Goal: Task Accomplishment & Management: Manage account settings

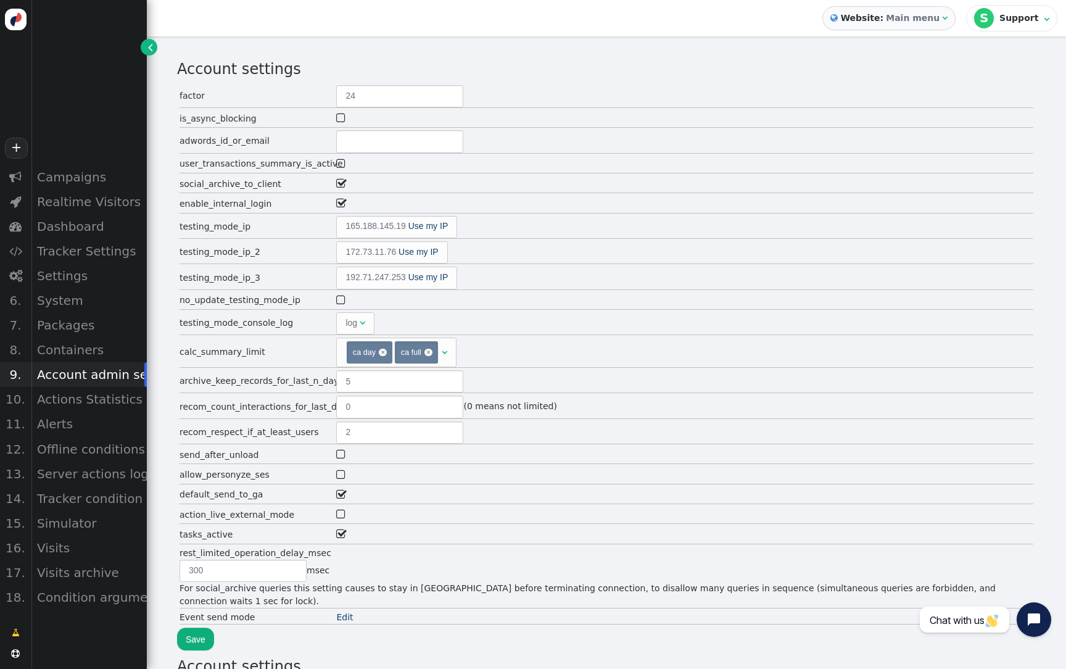
click at [871, 14] on b "Website:" at bounding box center [862, 18] width 48 height 13
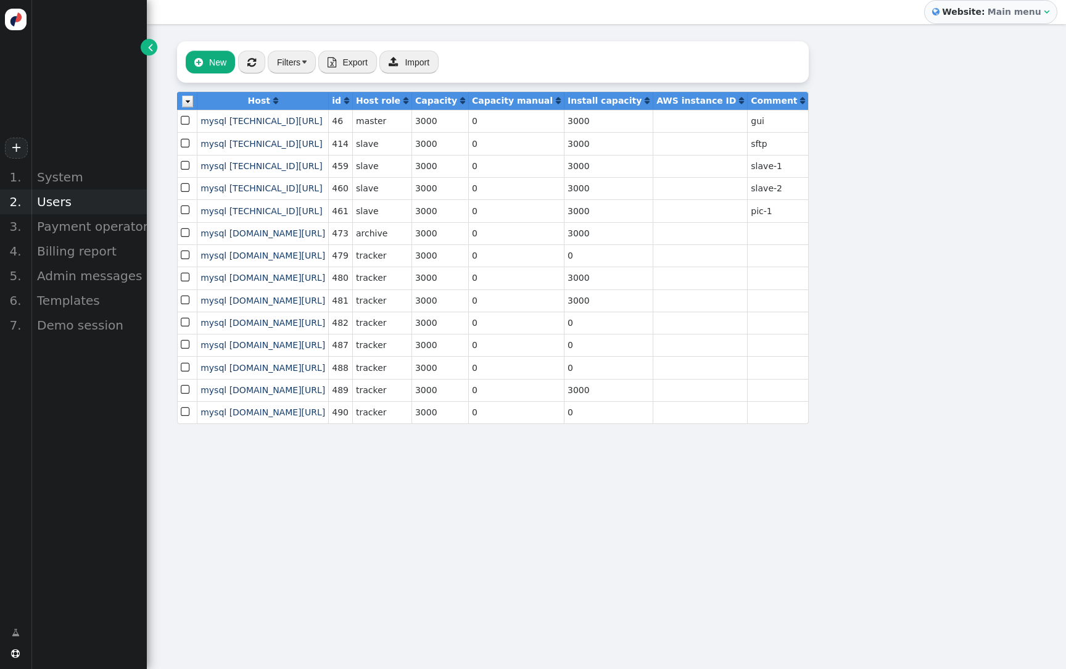
click at [85, 196] on div "Users" at bounding box center [89, 201] width 116 height 25
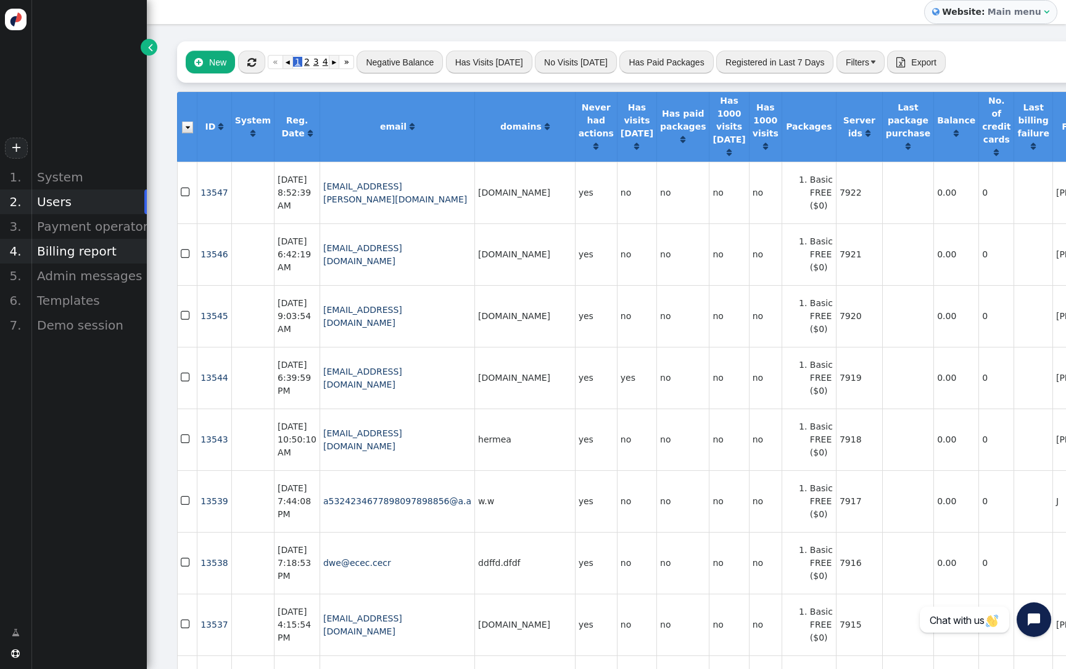
click at [85, 249] on div "Billing report" at bounding box center [89, 251] width 116 height 25
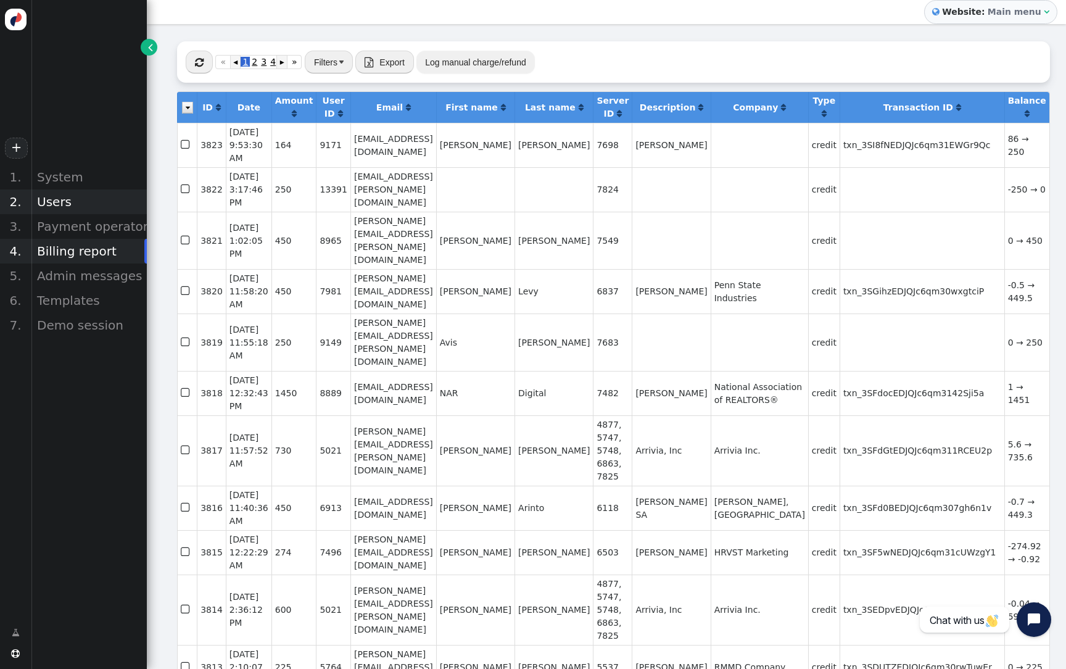
click at [71, 207] on div "Users" at bounding box center [89, 201] width 116 height 25
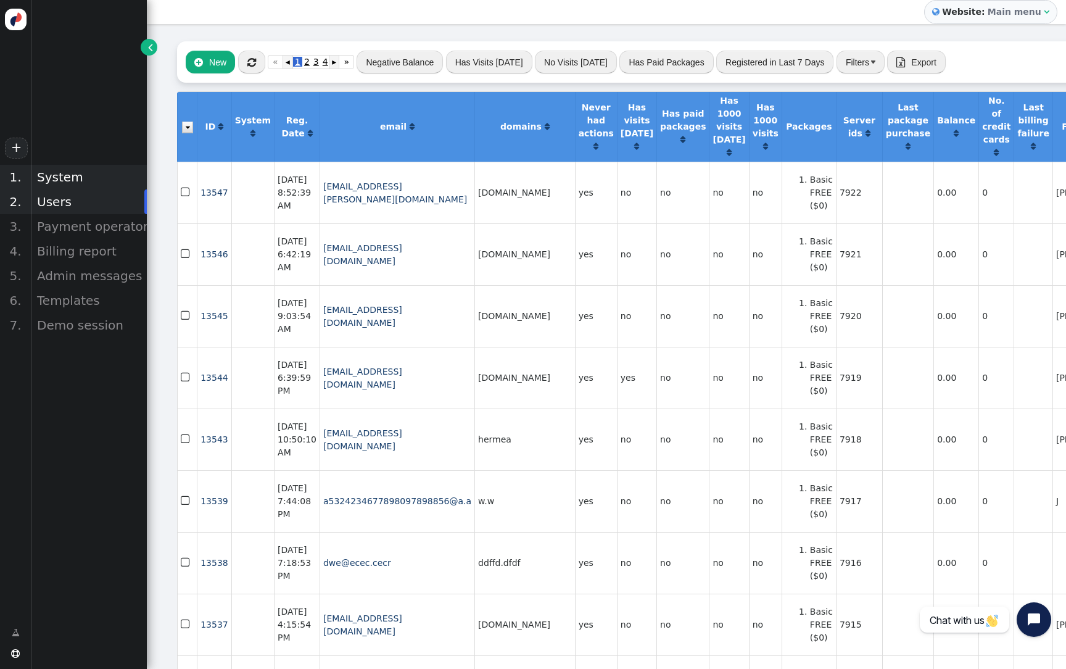
click at [65, 178] on div "System" at bounding box center [89, 177] width 116 height 25
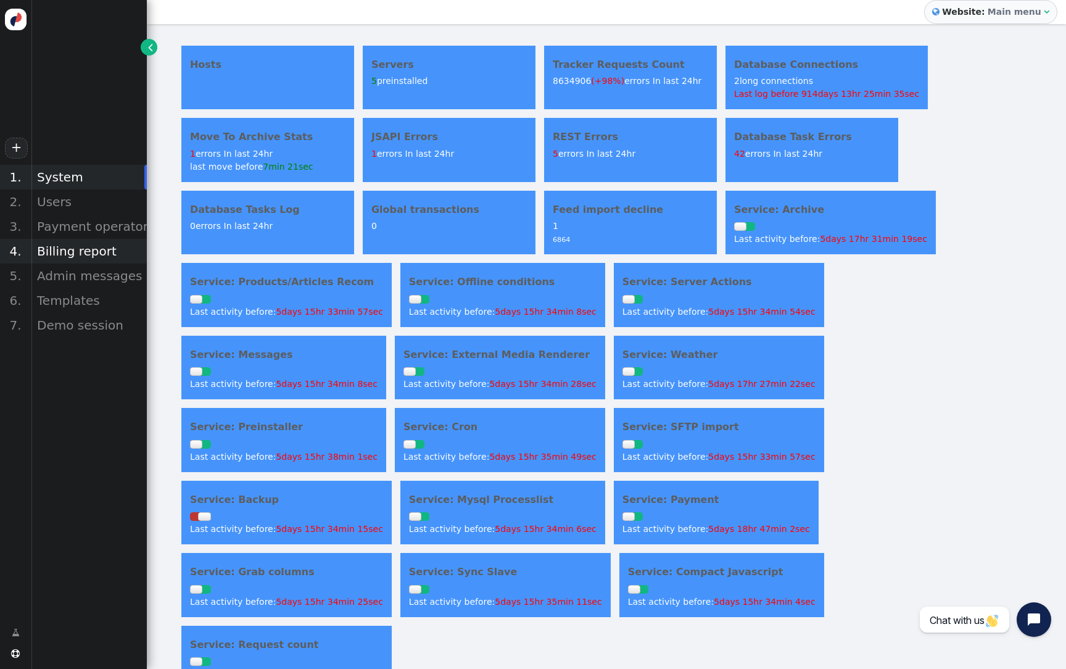
click at [110, 258] on div "Billing report" at bounding box center [89, 251] width 116 height 25
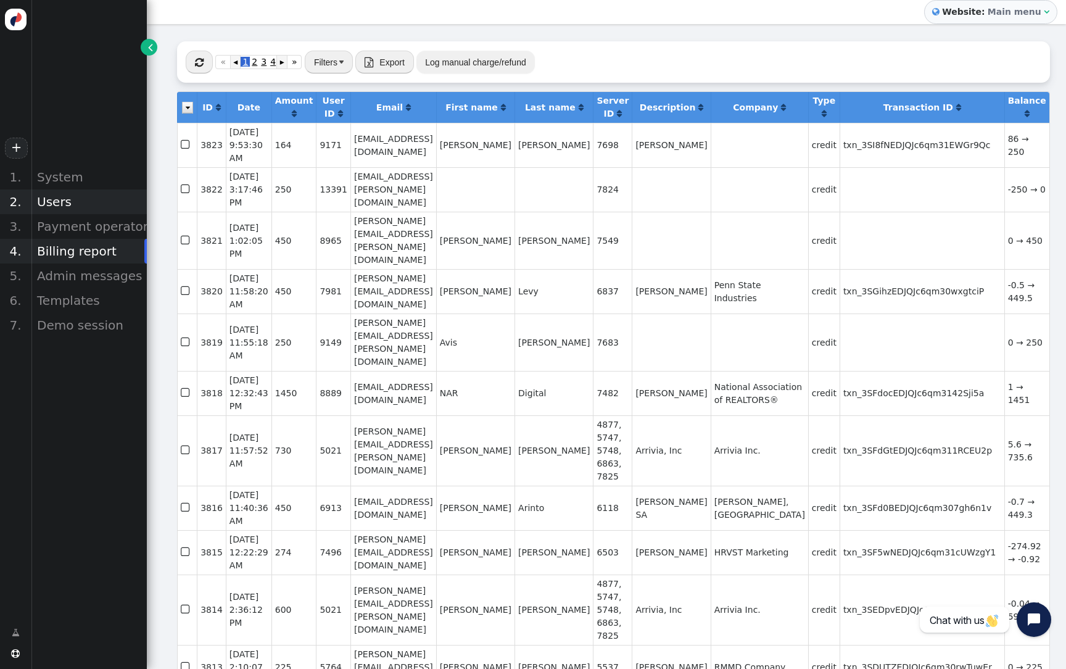
click at [78, 202] on div "Users" at bounding box center [89, 201] width 116 height 25
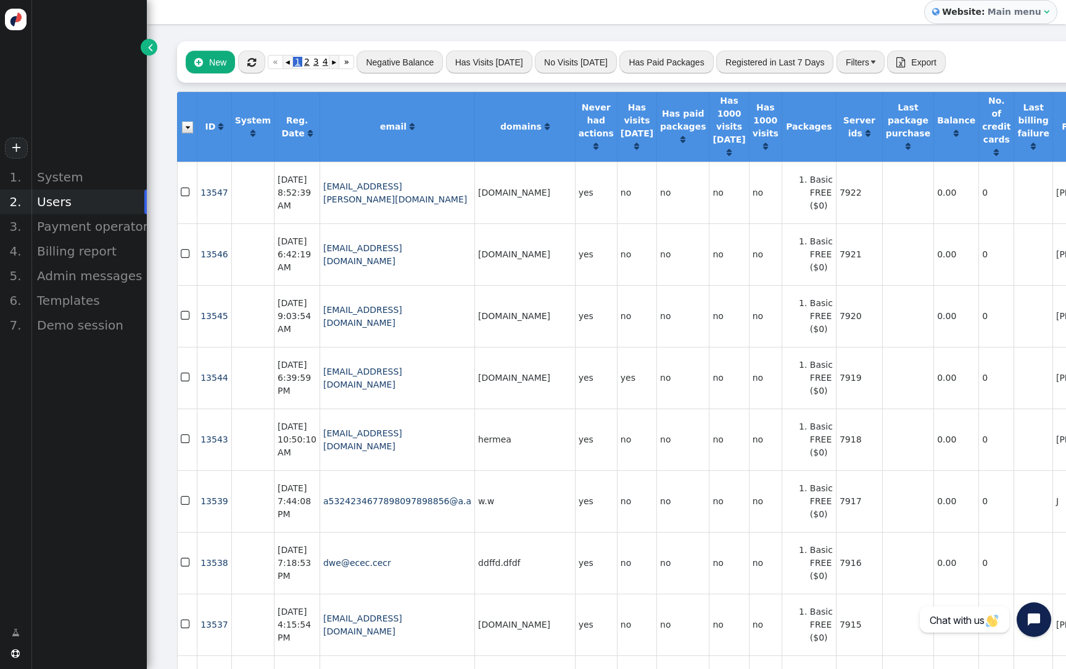
click at [254, 73] on button "" at bounding box center [251, 62] width 27 height 22
